Goal: Information Seeking & Learning: Find specific fact

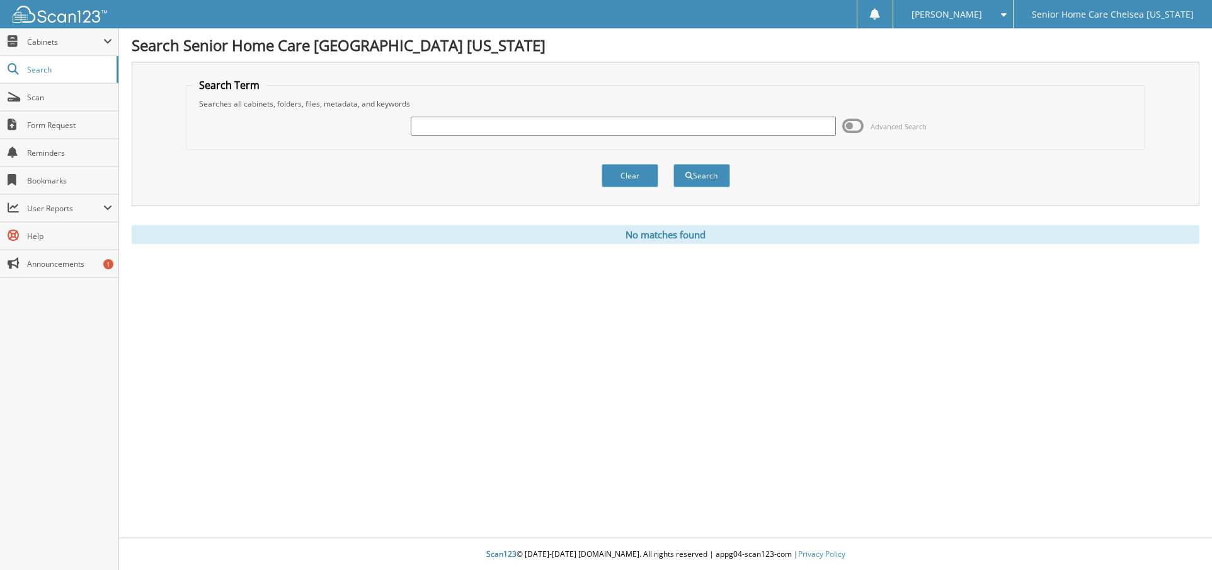
click at [429, 123] on input "text" at bounding box center [624, 126] width 426 height 19
type input "cadet"
click at [692, 176] on span "submit" at bounding box center [690, 176] width 8 height 8
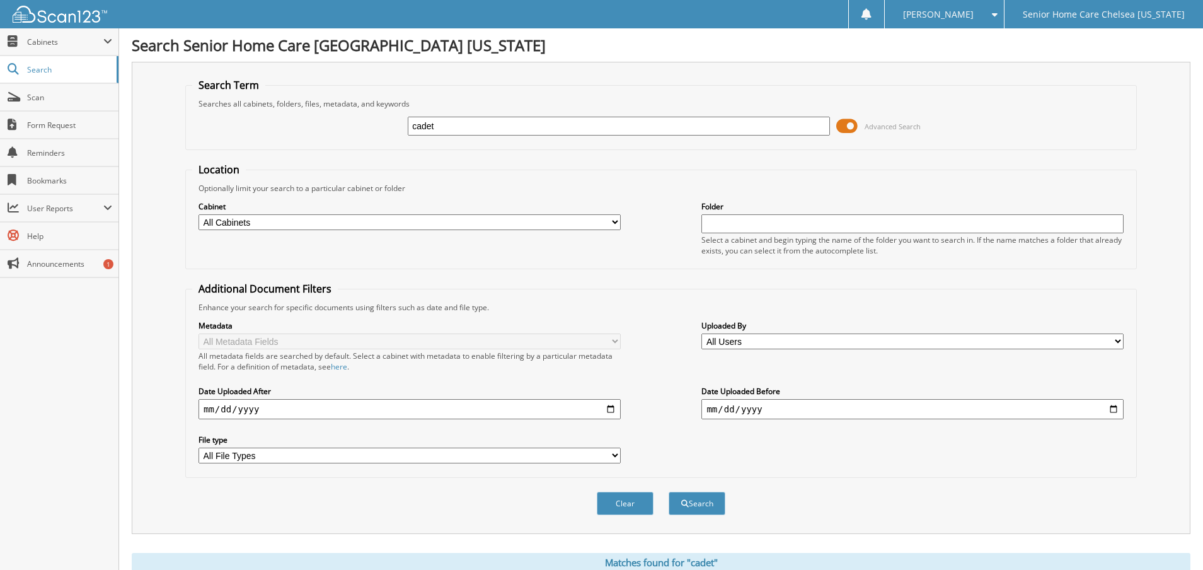
click at [856, 125] on span at bounding box center [846, 126] width 21 height 19
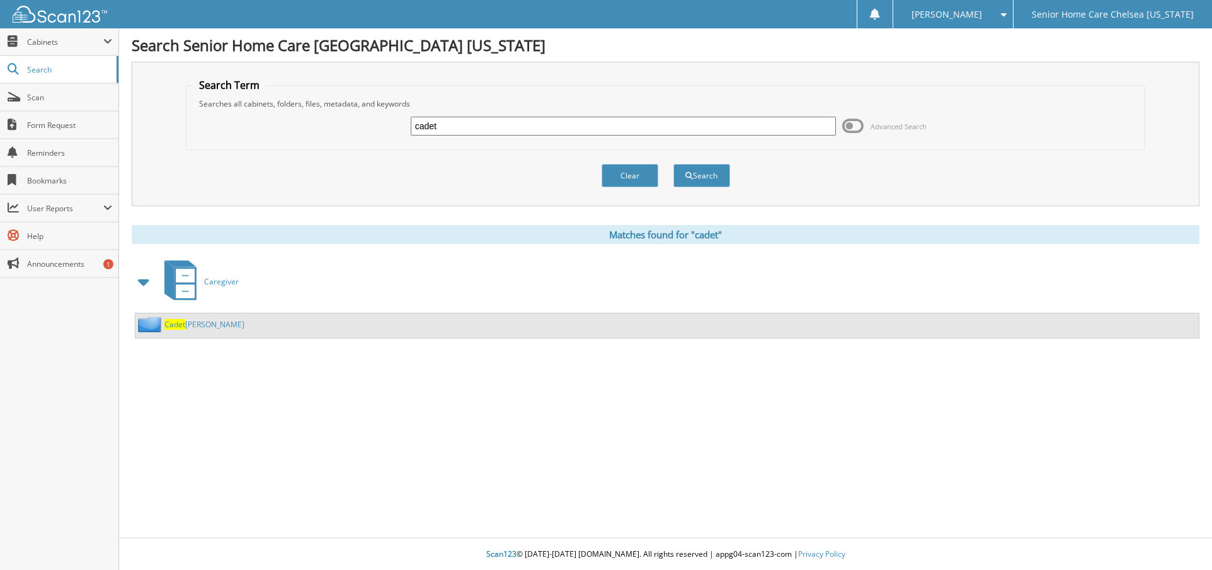
click at [205, 324] on link "Cadet Chery, Lory" at bounding box center [204, 324] width 80 height 11
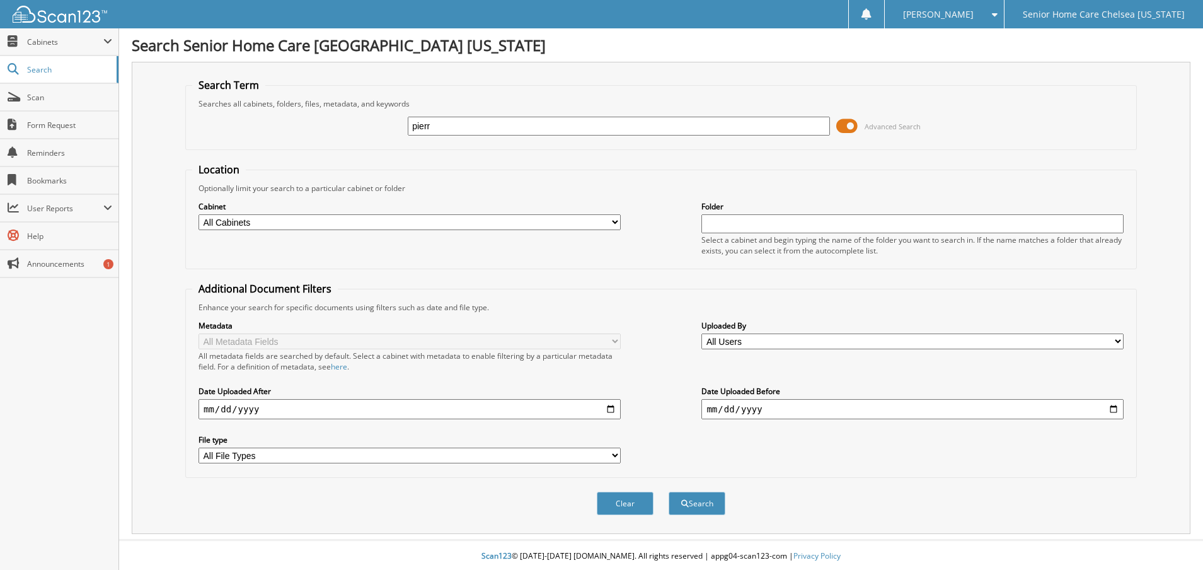
type input "pierre"
drag, startPoint x: 442, startPoint y: 127, endPoint x: 347, endPoint y: 101, distance: 98.6
click at [354, 125] on div "pierre Advanced Search" at bounding box center [661, 126] width 938 height 34
type input "[PERSON_NAME]"
click at [854, 127] on span at bounding box center [846, 126] width 21 height 19
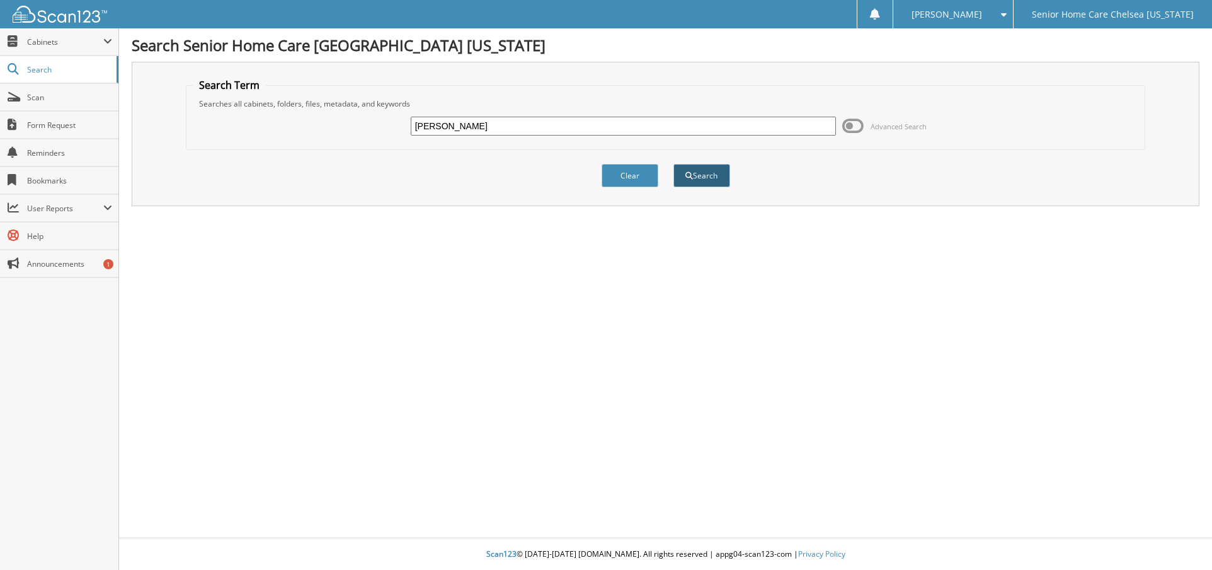
click at [692, 173] on button "Search" at bounding box center [702, 175] width 57 height 23
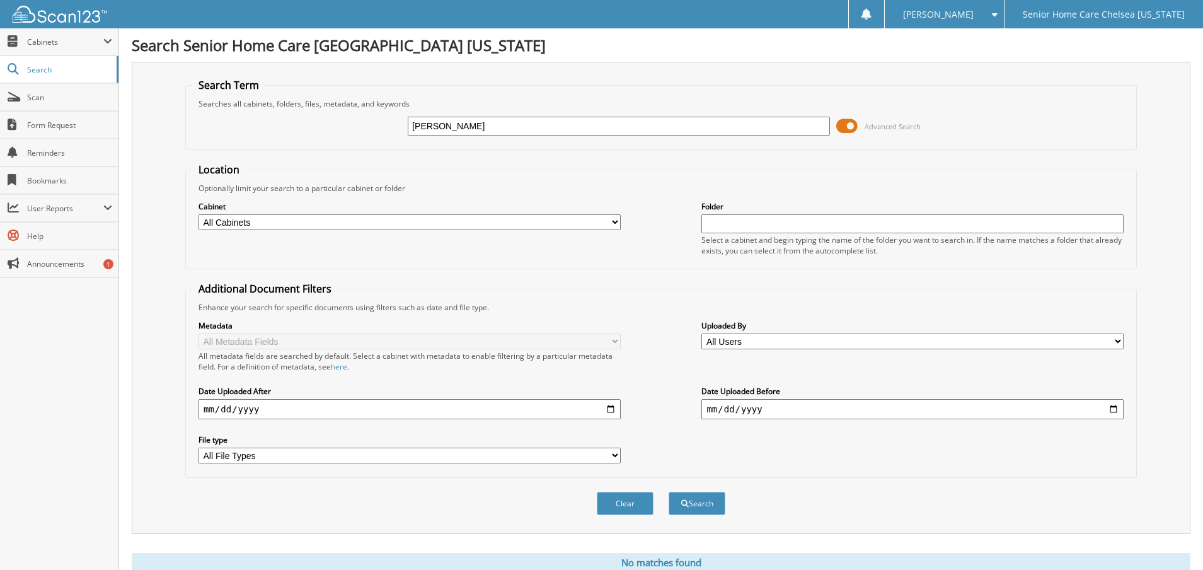
click at [846, 129] on span at bounding box center [846, 126] width 21 height 19
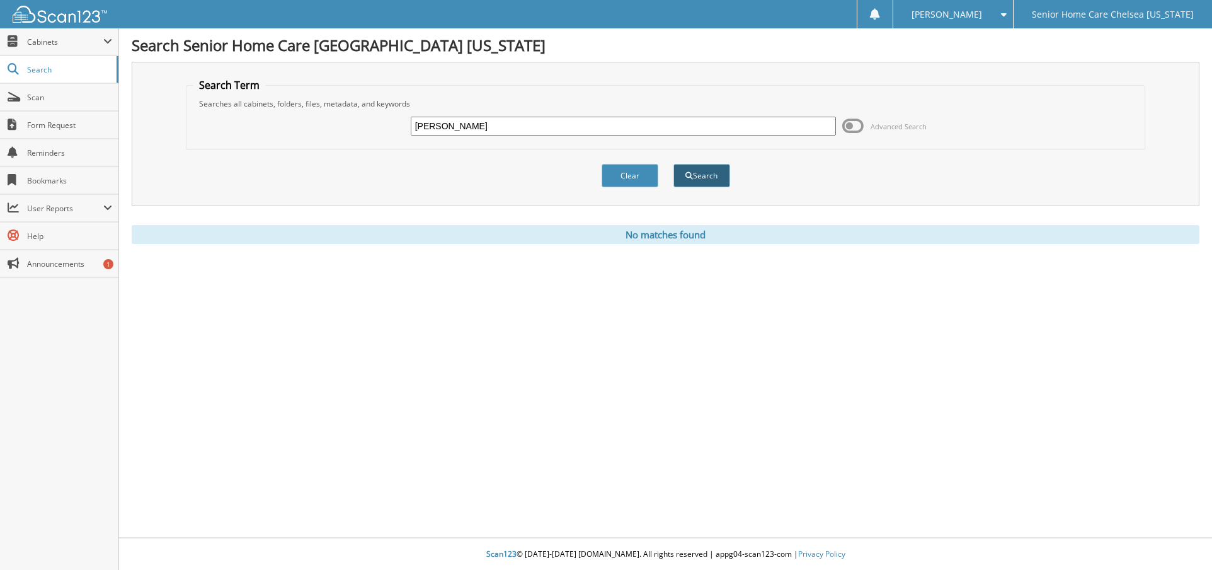
click at [706, 176] on button "Search" at bounding box center [702, 175] width 57 height 23
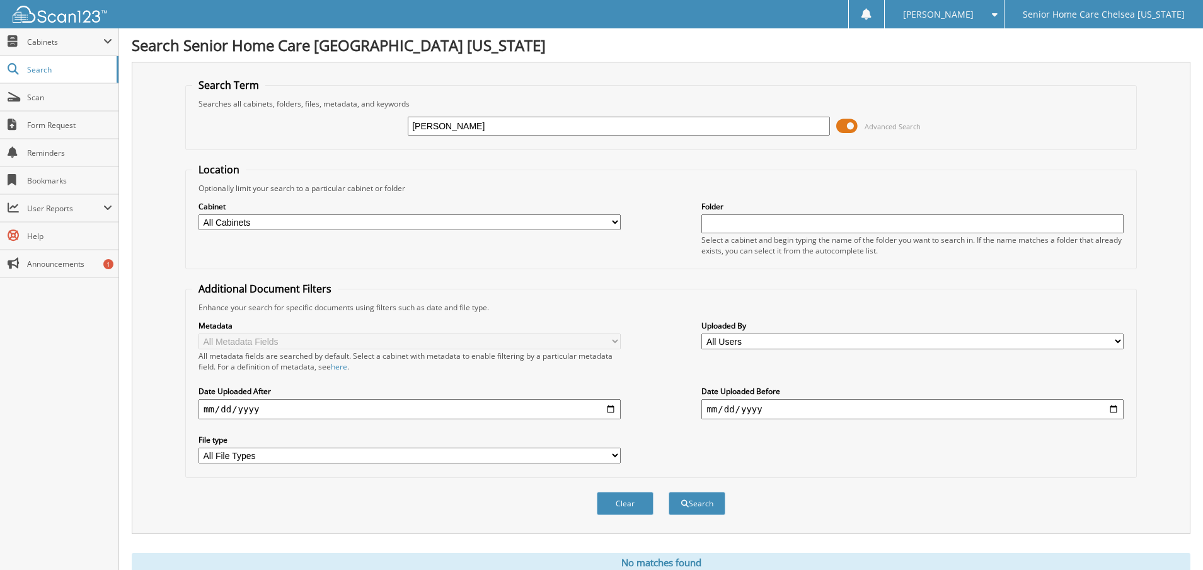
drag, startPoint x: 470, startPoint y: 117, endPoint x: 304, endPoint y: 104, distance: 166.8
click at [310, 125] on div "[PERSON_NAME] Advanced Search" at bounding box center [661, 126] width 938 height 34
click at [848, 122] on span at bounding box center [846, 126] width 21 height 19
